Goal: Navigation & Orientation: Find specific page/section

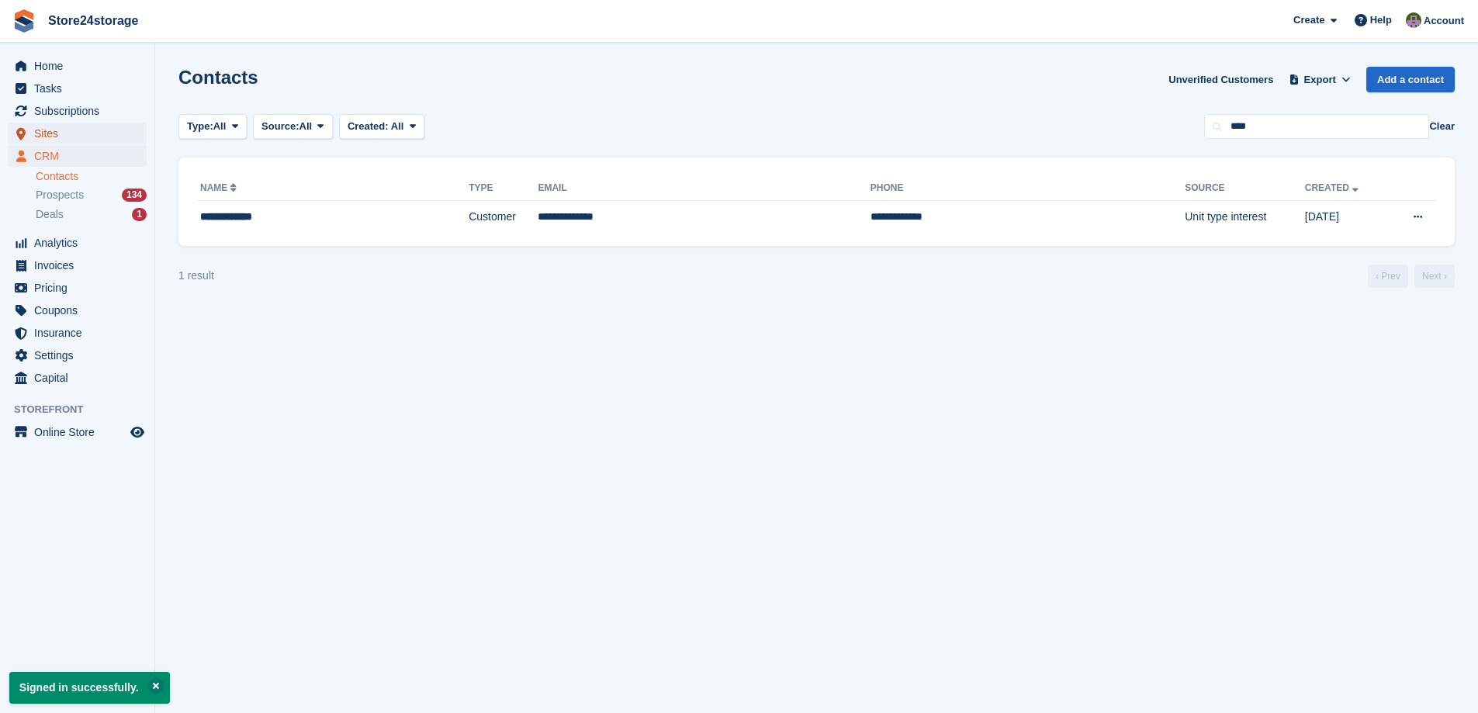
click at [62, 132] on span "Sites" at bounding box center [80, 134] width 93 height 22
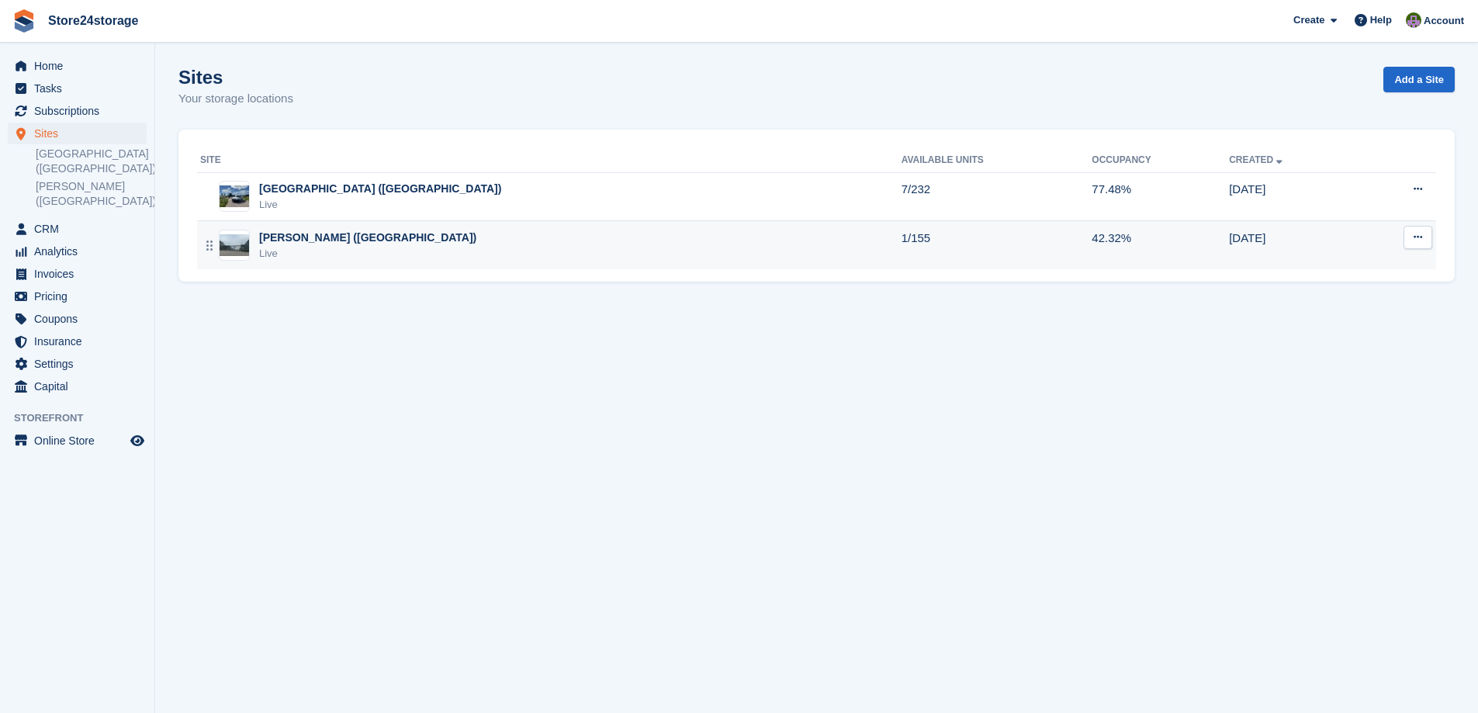
click at [310, 240] on div "[PERSON_NAME] ([GEOGRAPHIC_DATA])" at bounding box center [367, 238] width 217 height 16
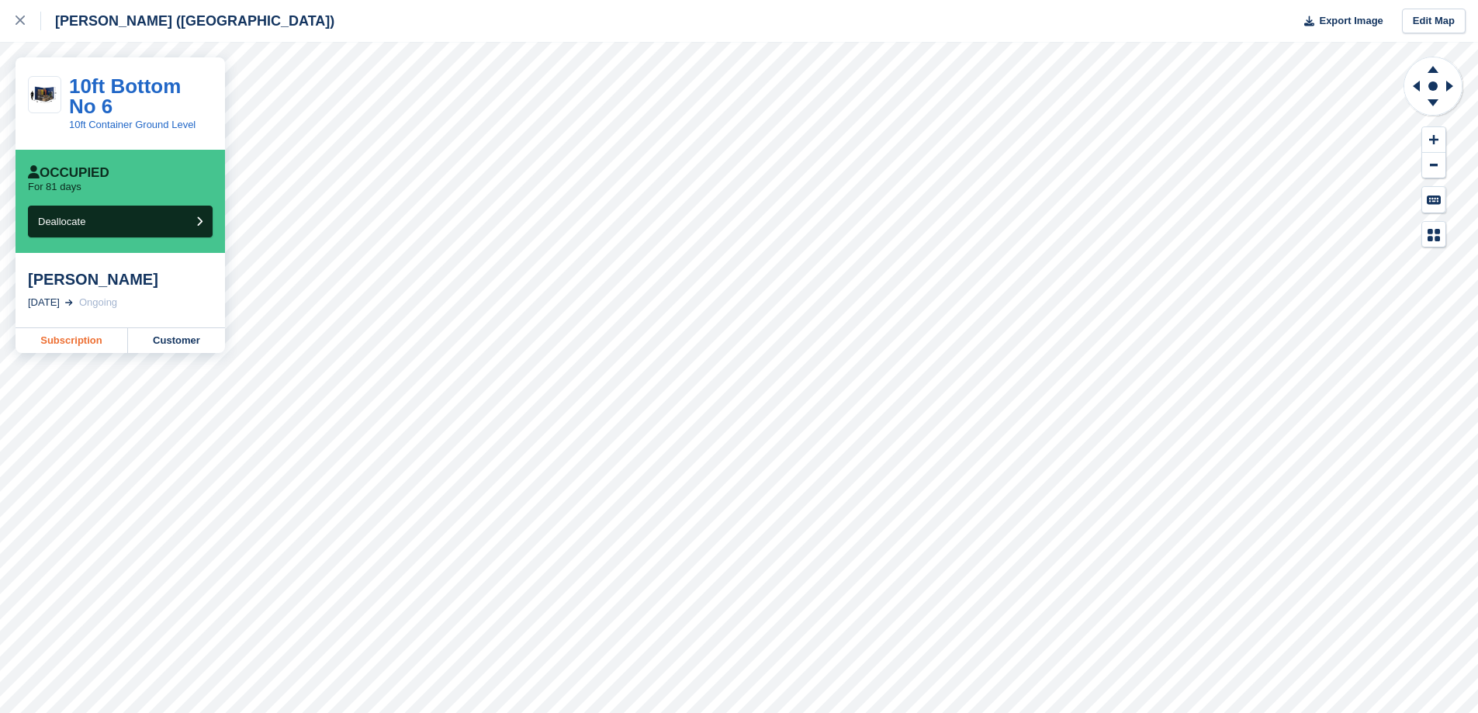
click at [77, 342] on link "Subscription" at bounding box center [72, 340] width 113 height 25
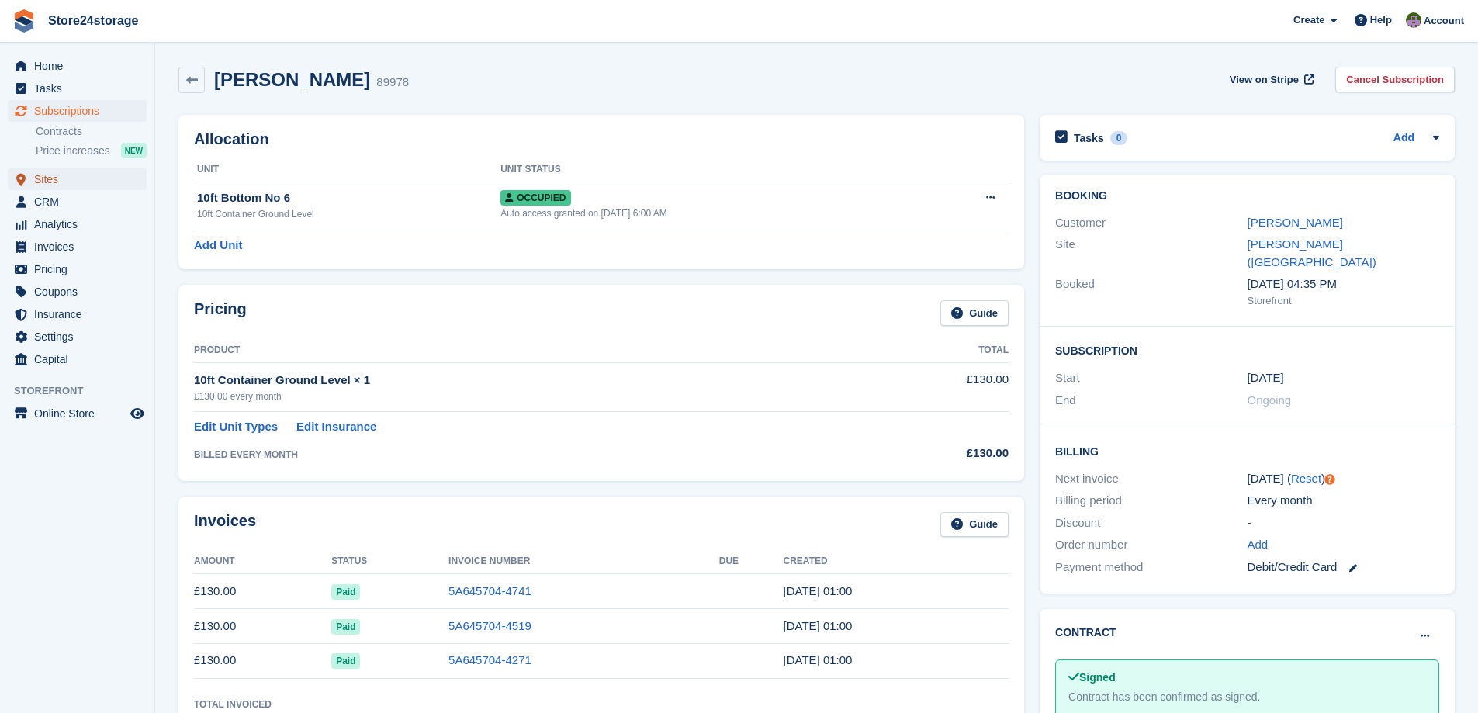
click at [74, 179] on span "Sites" at bounding box center [80, 179] width 93 height 22
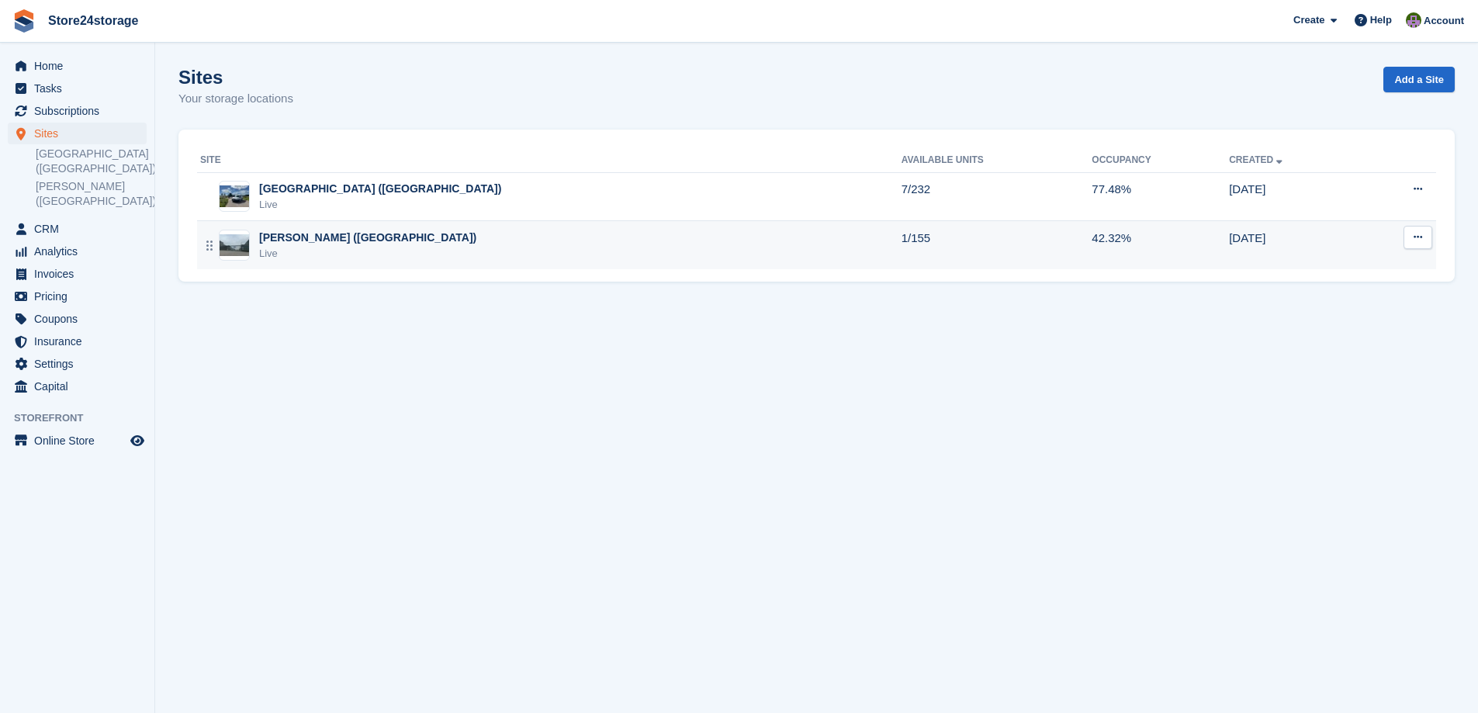
click at [383, 239] on div "[PERSON_NAME] ([GEOGRAPHIC_DATA])" at bounding box center [367, 238] width 217 height 16
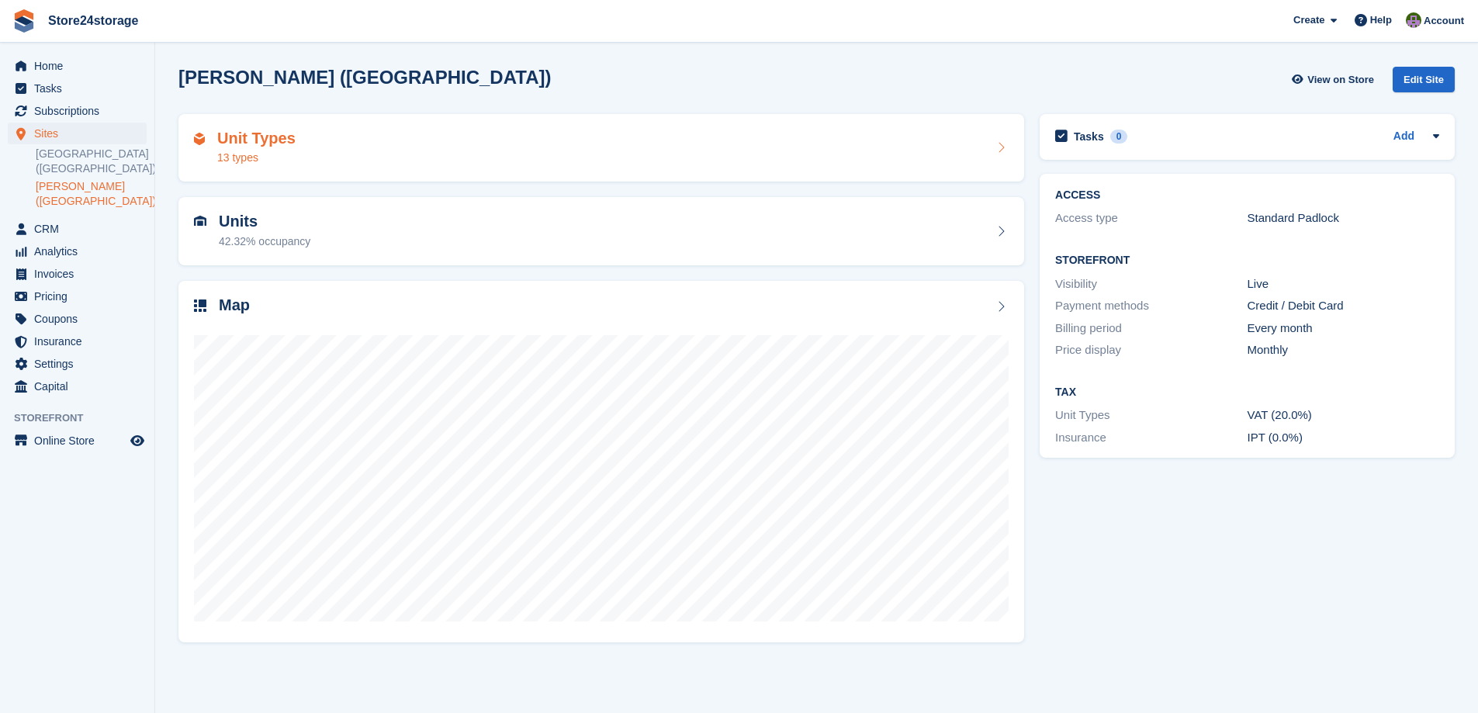
click at [691, 141] on div "Unit Types 13 types" at bounding box center [601, 148] width 815 height 37
